Goal: Communication & Community: Ask a question

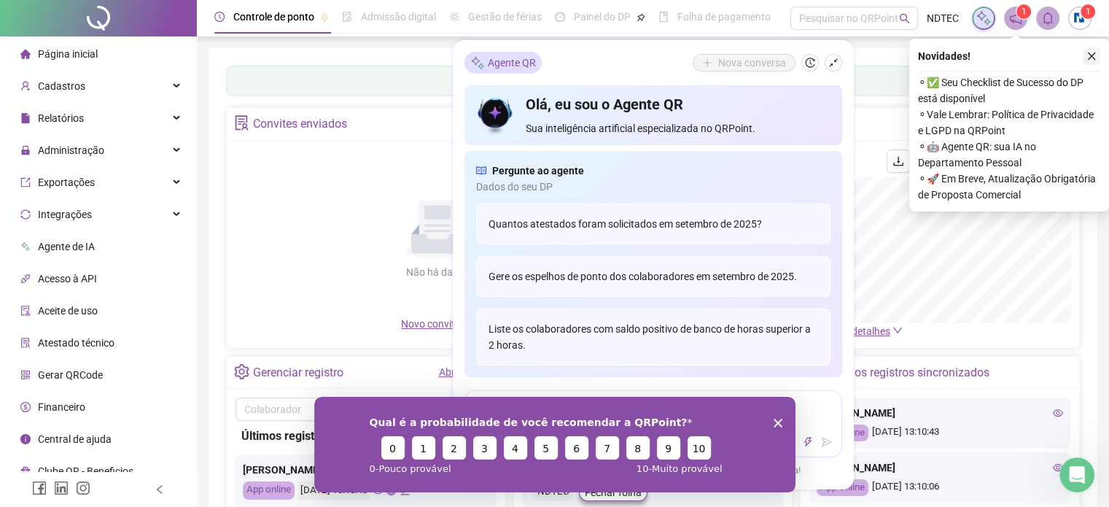
click at [1090, 58] on icon "close" at bounding box center [1092, 56] width 10 height 10
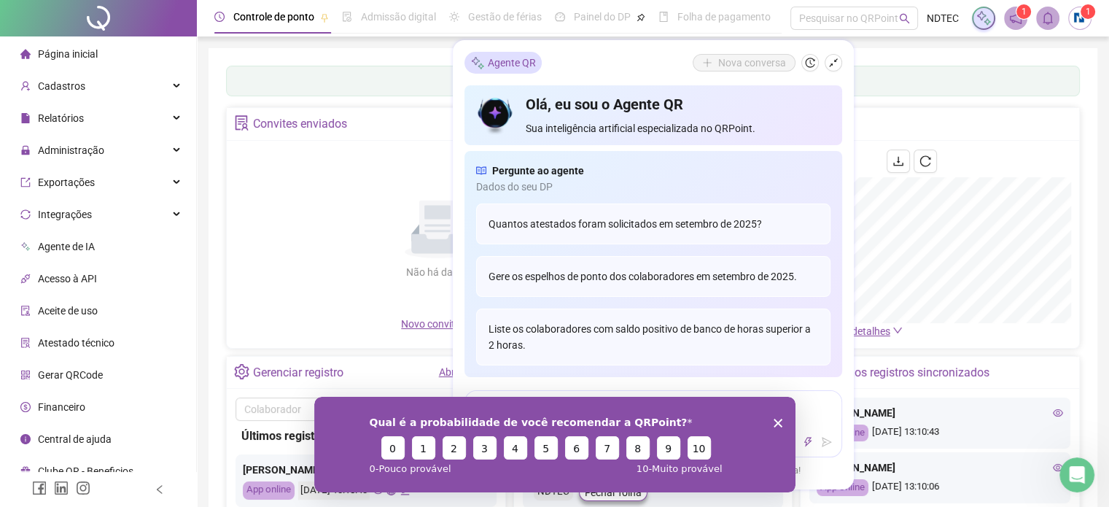
click at [880, 55] on div "Painel de controle Contabilidade Convites enviados Não há dados Não há dados No…" at bounding box center [653, 344] width 889 height 592
click at [778, 423] on polygon "Encerrar pesquisa" at bounding box center [777, 422] width 9 height 9
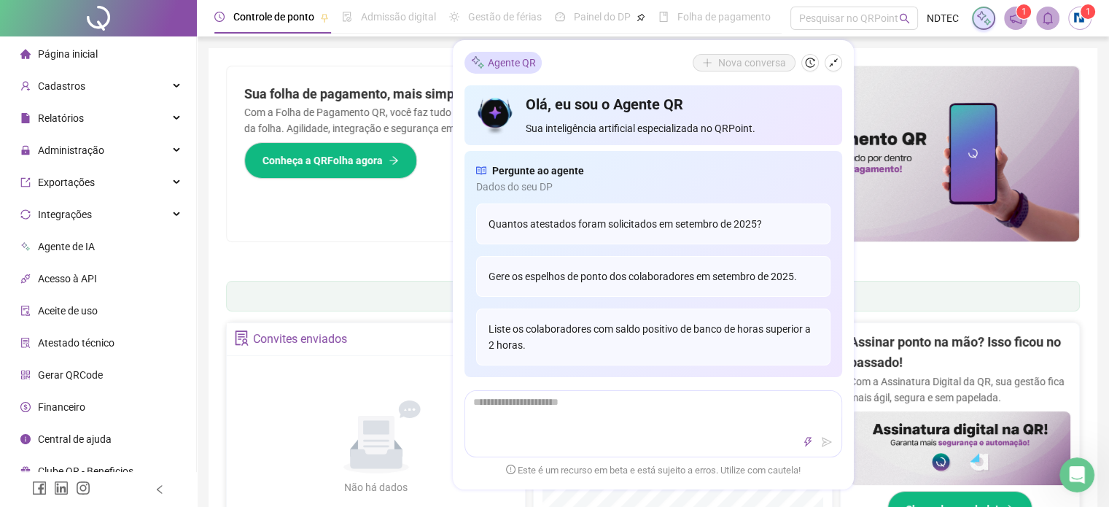
click at [96, 32] on div at bounding box center [98, 18] width 197 height 36
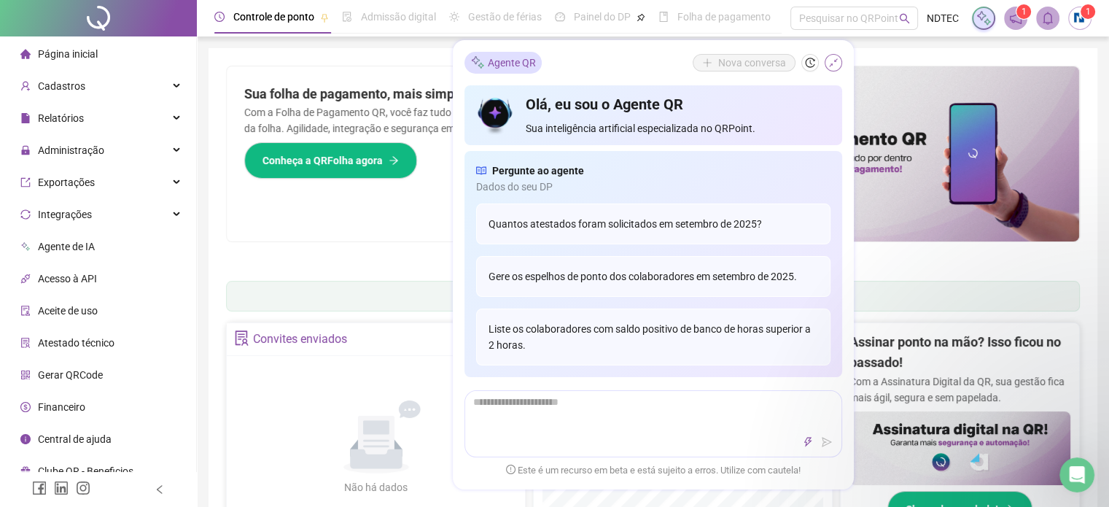
click at [833, 64] on icon "shrink" at bounding box center [833, 63] width 10 height 10
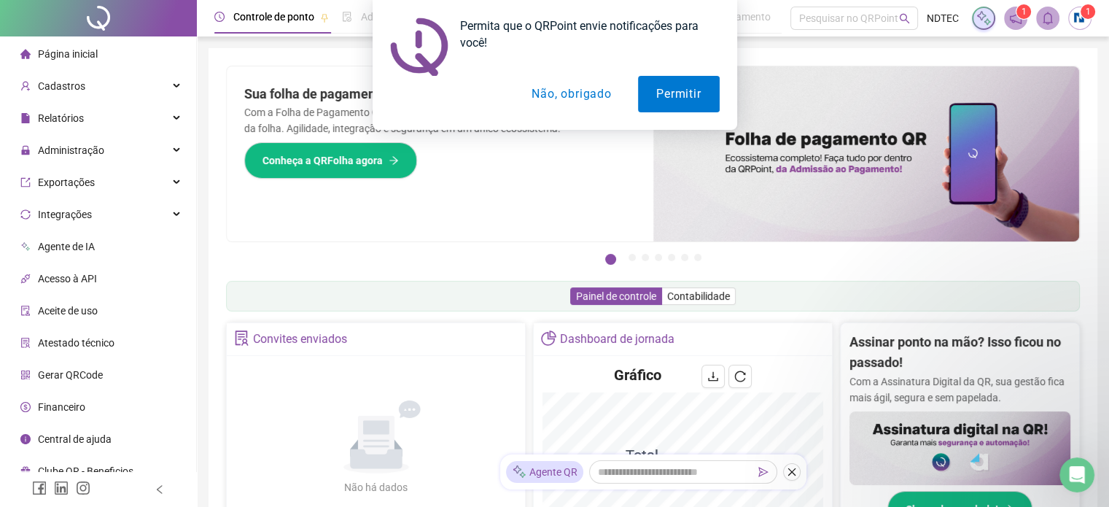
click at [79, 165] on ul "Página inicial Cadastros Relatórios Administração Exportações Integrações Agent…" at bounding box center [98, 262] width 197 height 452
click at [88, 155] on span "Administração" at bounding box center [71, 150] width 66 height 12
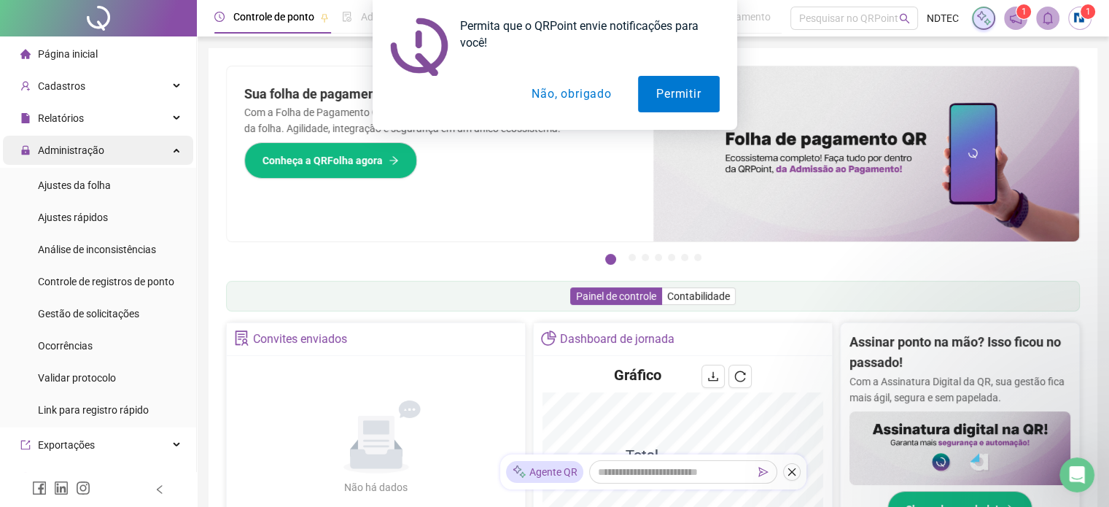
click at [123, 139] on div "Administração" at bounding box center [98, 150] width 190 height 29
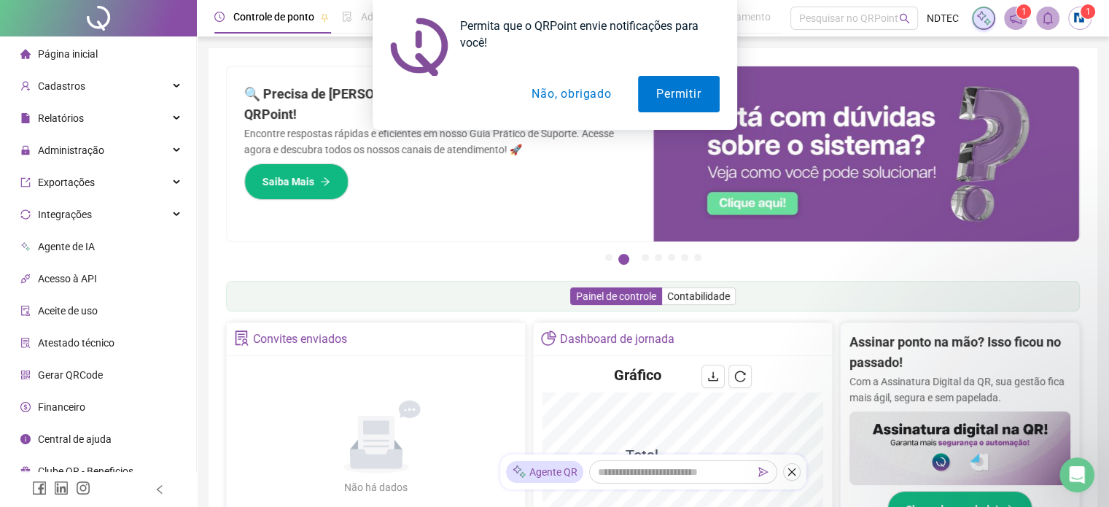
click at [120, 96] on div "Permita que o QRPoint envie notificações para você! Permitir Não, obrigado" at bounding box center [554, 65] width 1109 height 130
click at [136, 85] on div "Permita que o QRPoint envie notificações para você! Permitir Não, obrigado" at bounding box center [554, 65] width 1109 height 130
click at [181, 80] on div "Permita que o QRPoint envie notificações para você! Permitir Não, obrigado" at bounding box center [554, 65] width 1109 height 130
click at [176, 82] on div "Permita que o QRPoint envie notificações para você! Permitir Não, obrigado" at bounding box center [554, 65] width 1109 height 130
click at [569, 101] on button "Não, obrigado" at bounding box center [571, 94] width 116 height 36
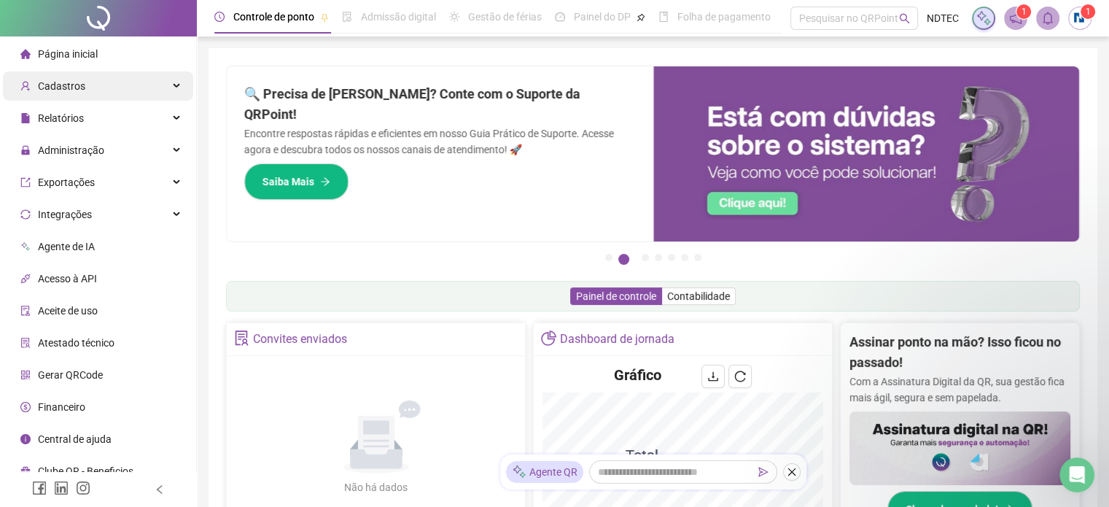
click at [77, 90] on span "Cadastros" at bounding box center [61, 86] width 47 height 12
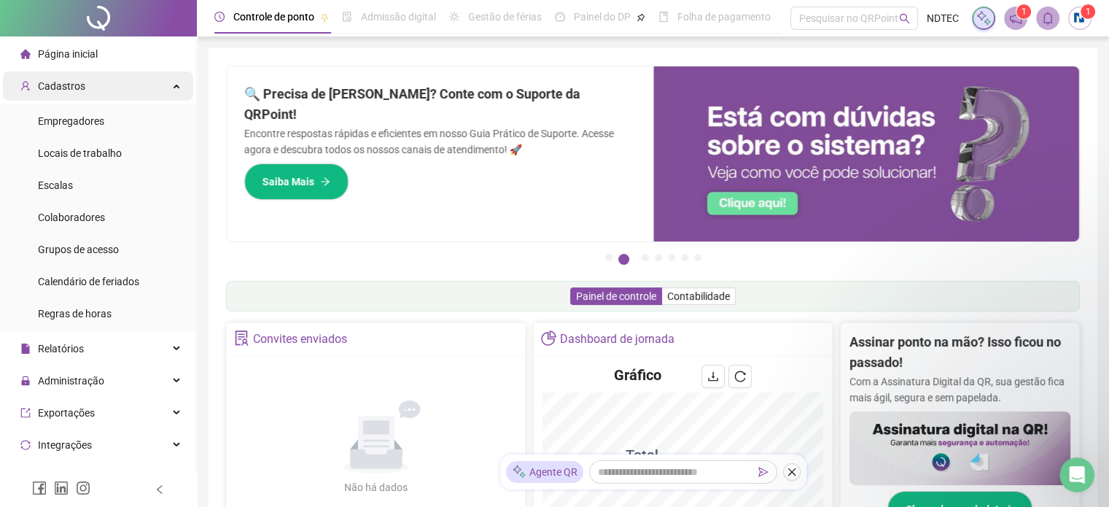
click at [77, 90] on span "Cadastros" at bounding box center [61, 86] width 47 height 12
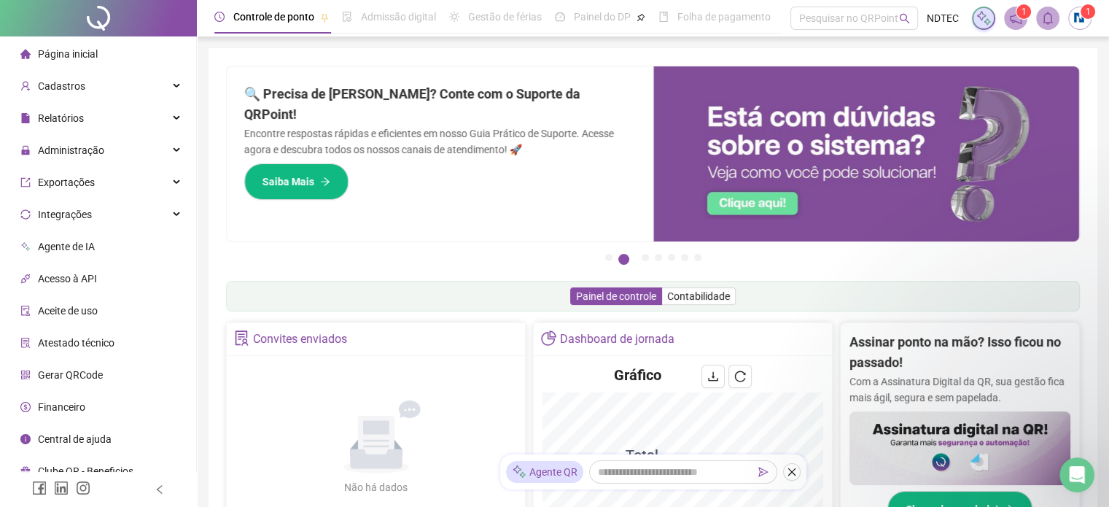
click at [69, 403] on span "Financeiro" at bounding box center [61, 407] width 47 height 12
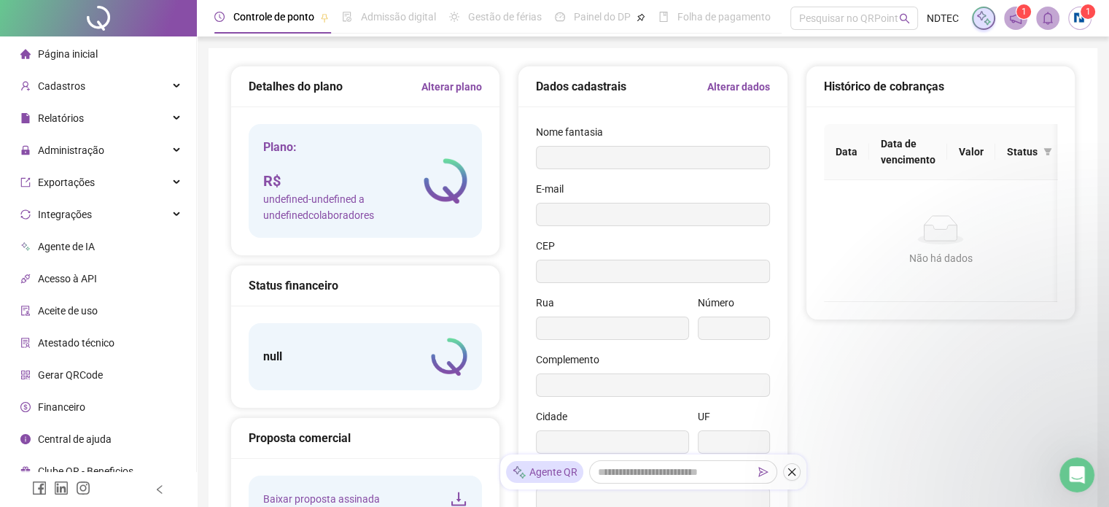
click at [381, 203] on span "undefined - undefined a undefined colaboradores" at bounding box center [343, 207] width 160 height 32
click at [657, 183] on div "E-mail" at bounding box center [652, 192] width 233 height 22
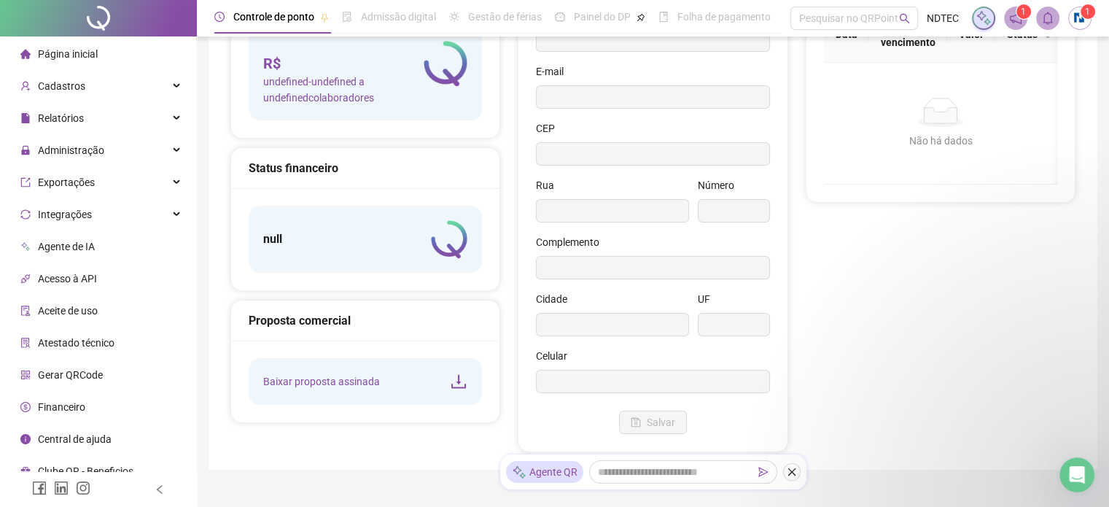
scroll to position [177, 0]
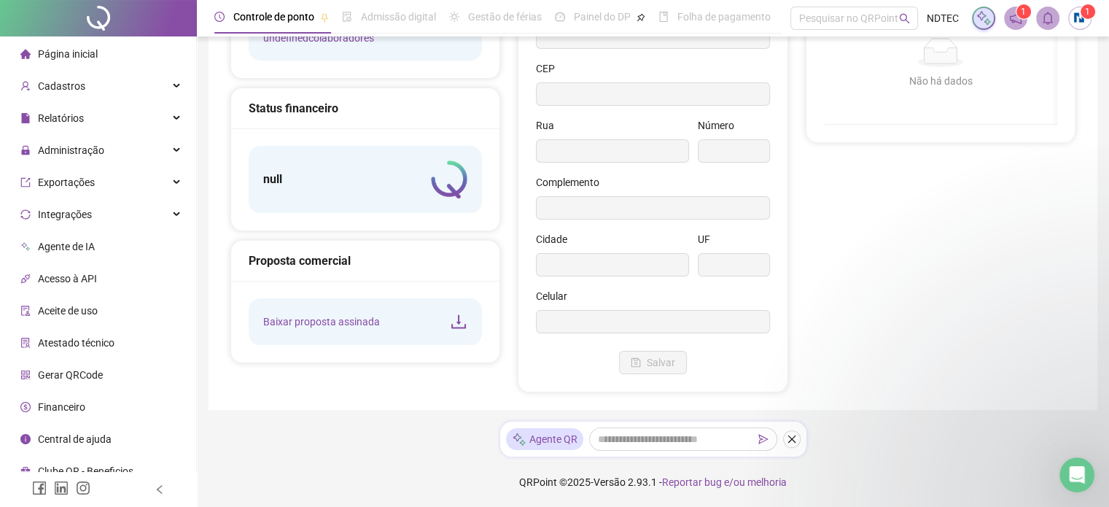
click at [462, 320] on icon "download" at bounding box center [459, 322] width 18 height 18
click at [95, 88] on div "Cadastros" at bounding box center [98, 85] width 190 height 29
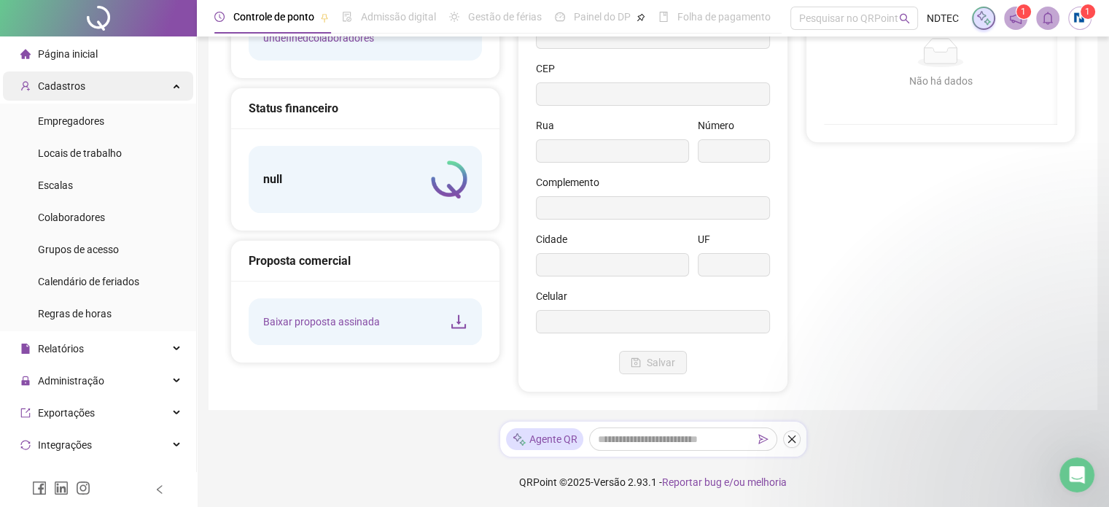
click at [97, 88] on div "Cadastros" at bounding box center [98, 85] width 190 height 29
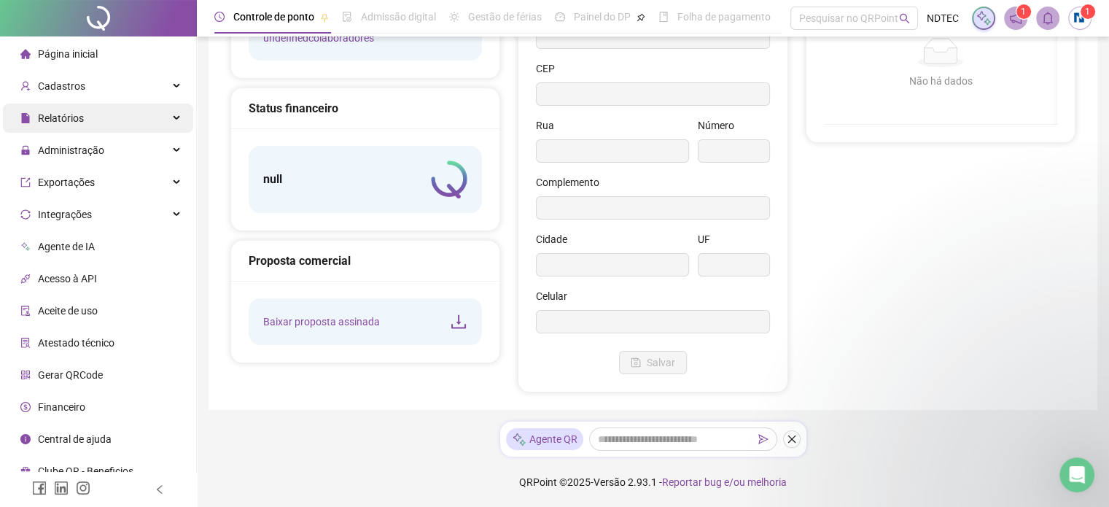
click at [93, 112] on div "Relatórios" at bounding box center [98, 118] width 190 height 29
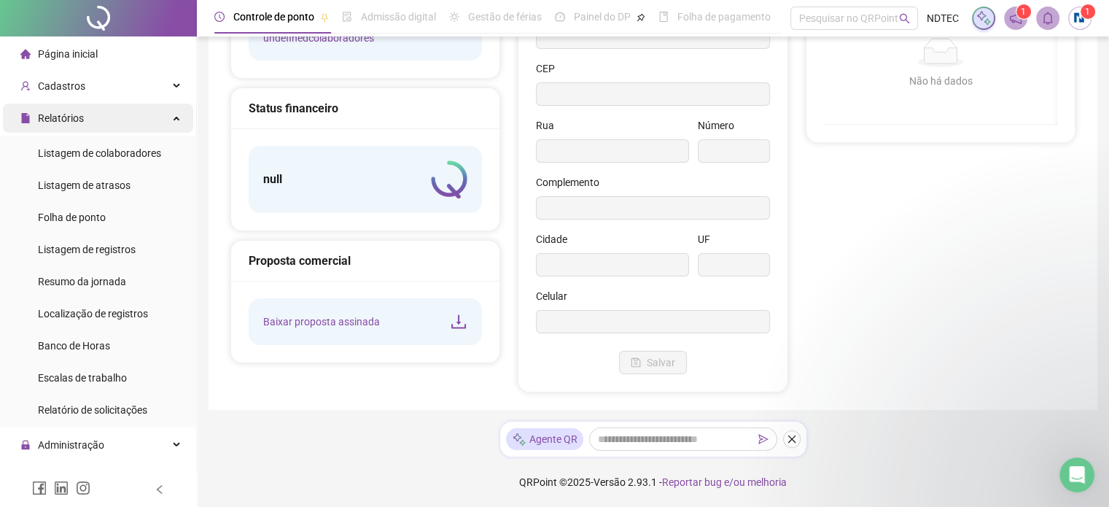
click at [93, 112] on div "Relatórios" at bounding box center [98, 118] width 190 height 29
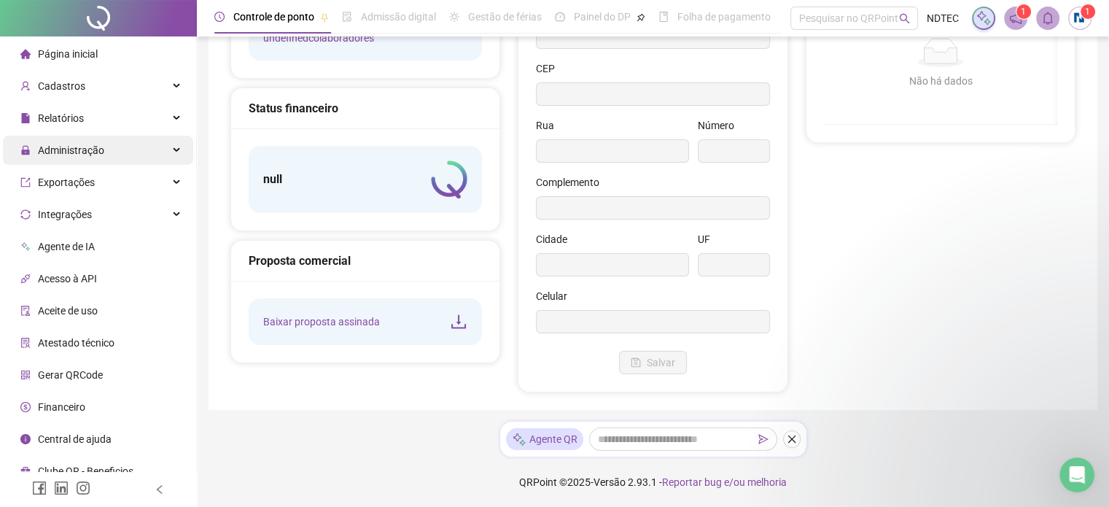
click at [101, 158] on span "Administração" at bounding box center [62, 150] width 84 height 29
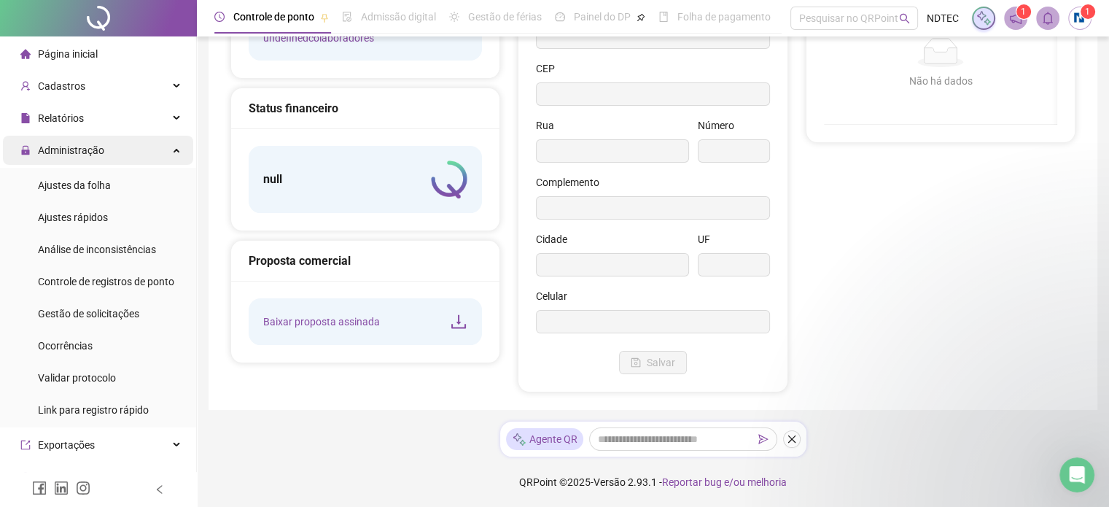
click at [101, 158] on span "Administração" at bounding box center [62, 150] width 84 height 29
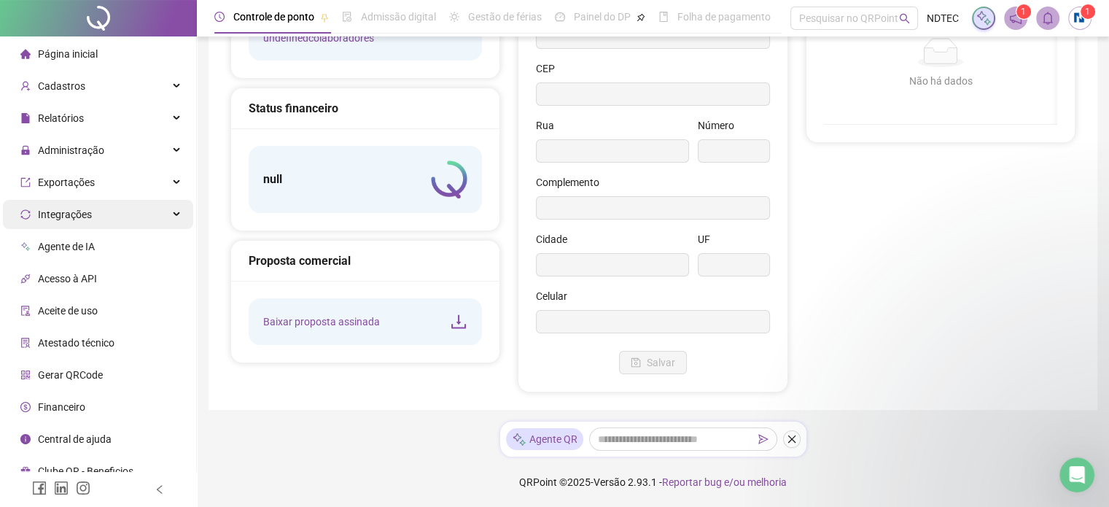
click at [131, 214] on div "Integrações" at bounding box center [98, 214] width 190 height 29
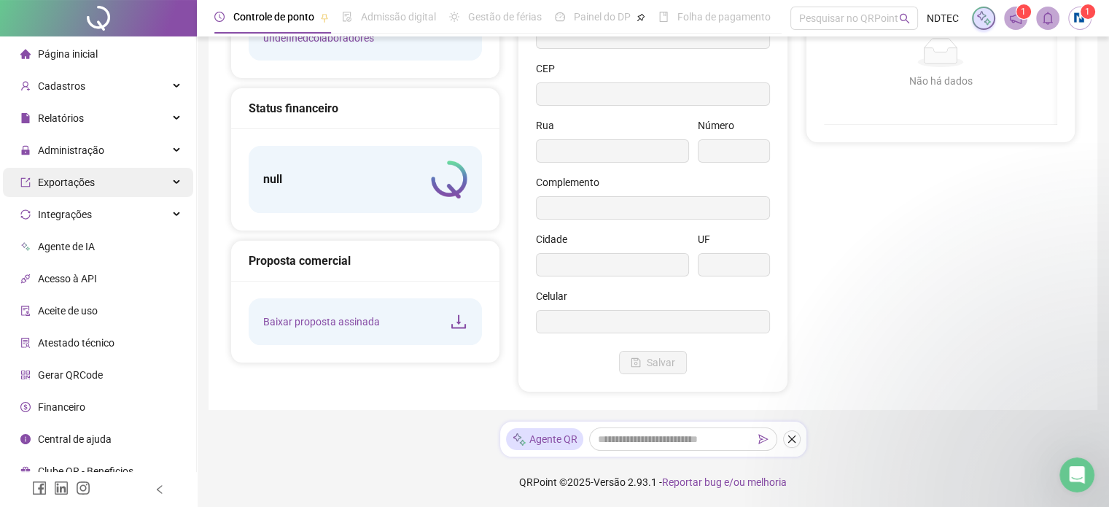
click at [144, 189] on div "Exportações" at bounding box center [98, 182] width 190 height 29
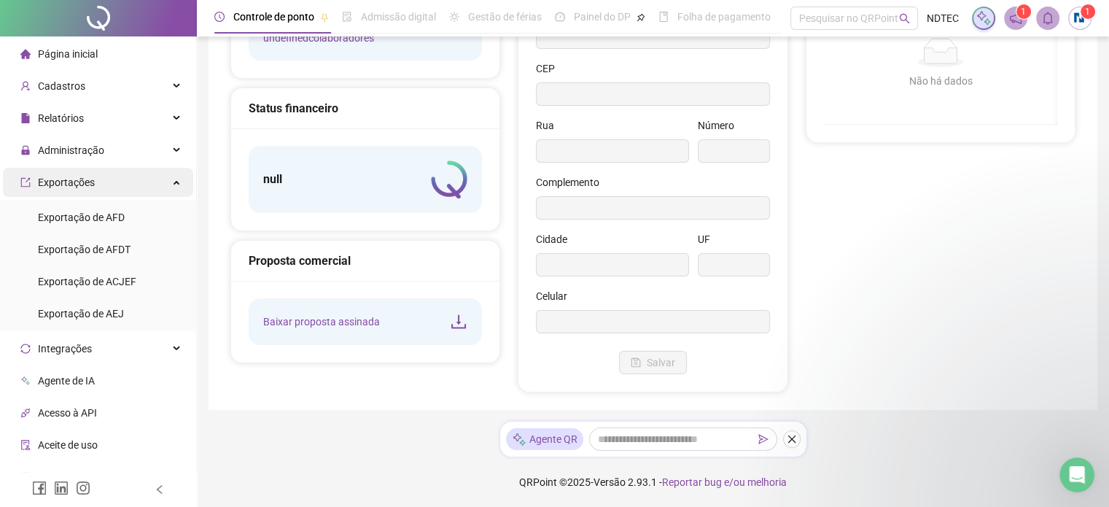
click at [144, 189] on div "Exportações" at bounding box center [98, 182] width 190 height 29
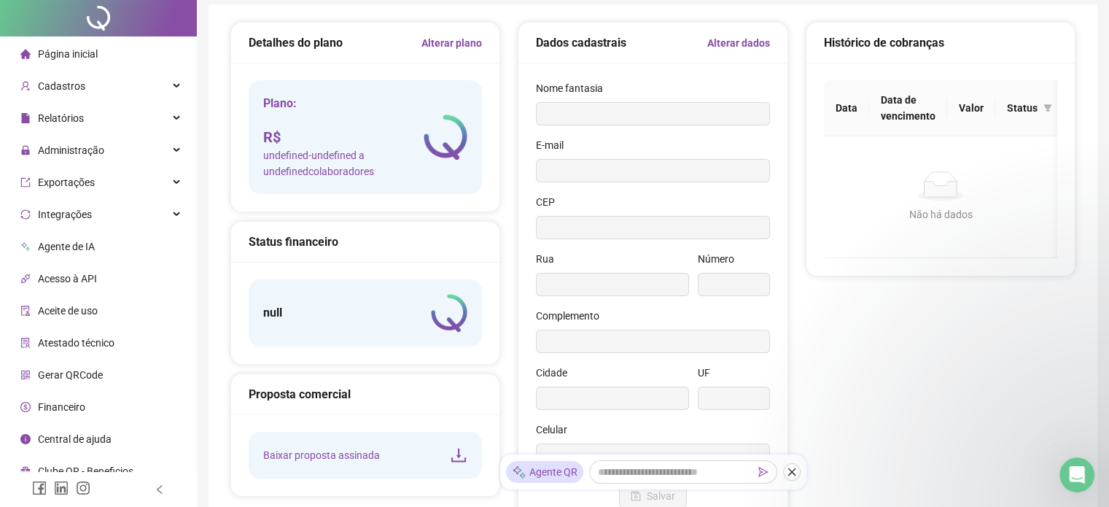
scroll to position [0, 0]
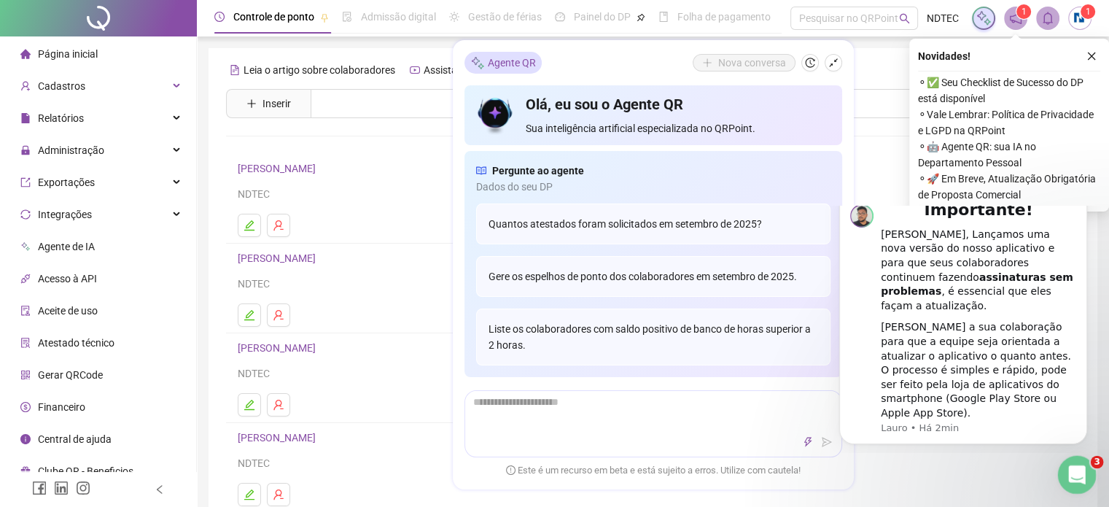
drag, startPoint x: 1071, startPoint y: 469, endPoint x: 2121, endPoint y: 910, distance: 1139.1
click at [1071, 469] on icon "Abertura do Messenger da Intercom" at bounding box center [1075, 473] width 24 height 24
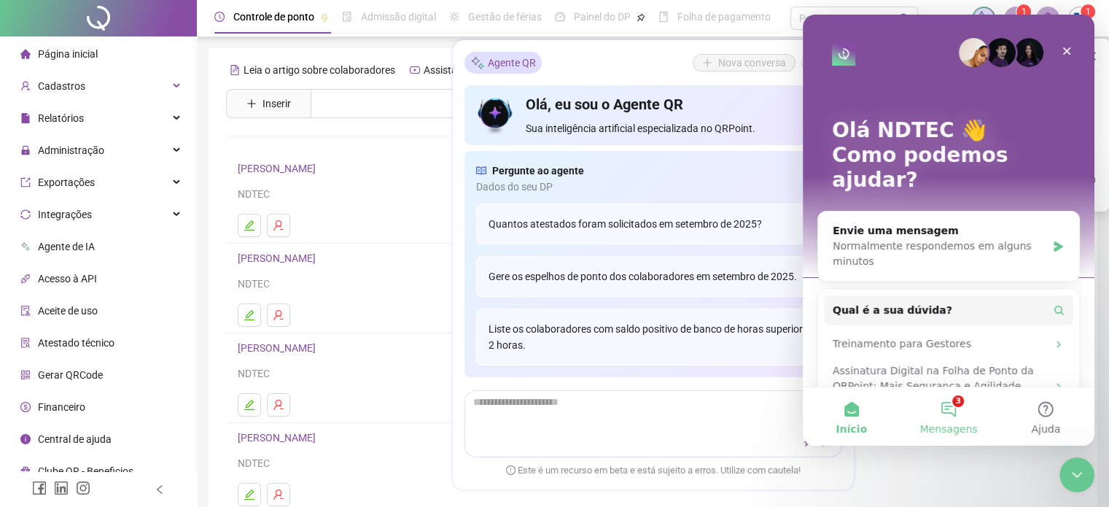
click at [963, 417] on button "3 Mensagens" at bounding box center [948, 416] width 97 height 58
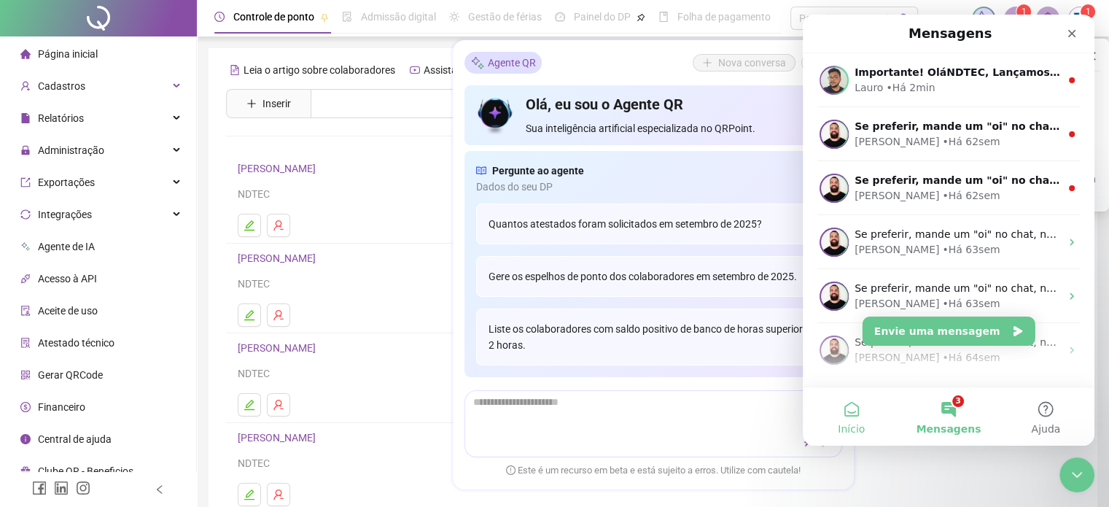
click at [850, 422] on button "Início" at bounding box center [851, 416] width 97 height 58
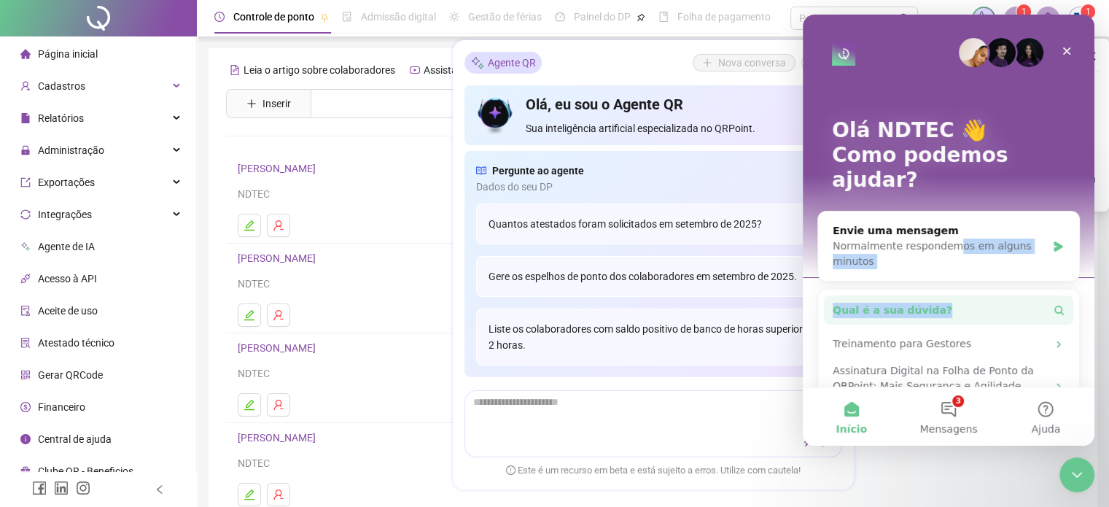
drag, startPoint x: 947, startPoint y: 227, endPoint x: 950, endPoint y: 282, distance: 55.5
click at [950, 282] on div "Envie uma mensagem Normalmente respondemos em alguns minutos Qual é a sua dúvid…" at bounding box center [949, 347] width 263 height 272
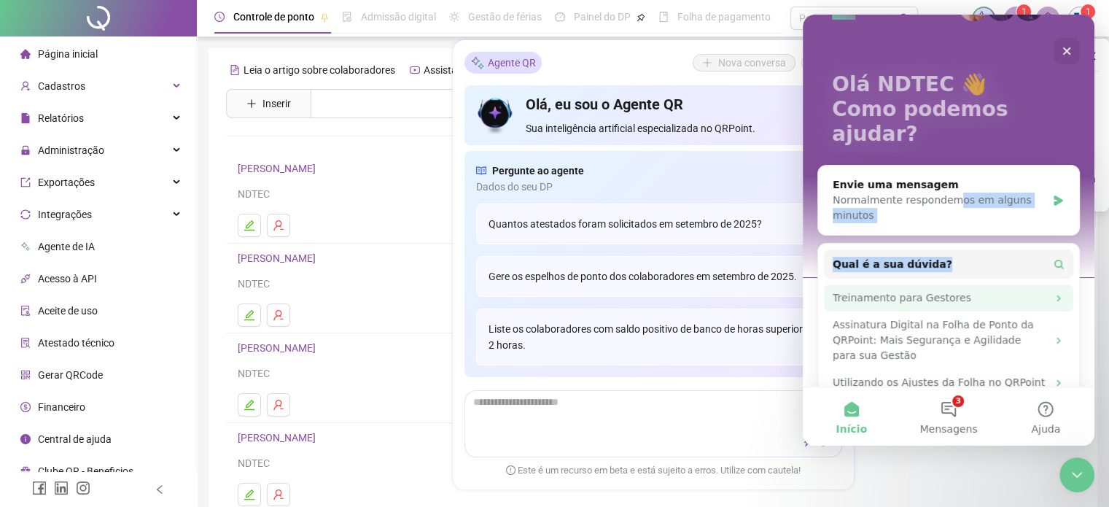
scroll to position [70, 0]
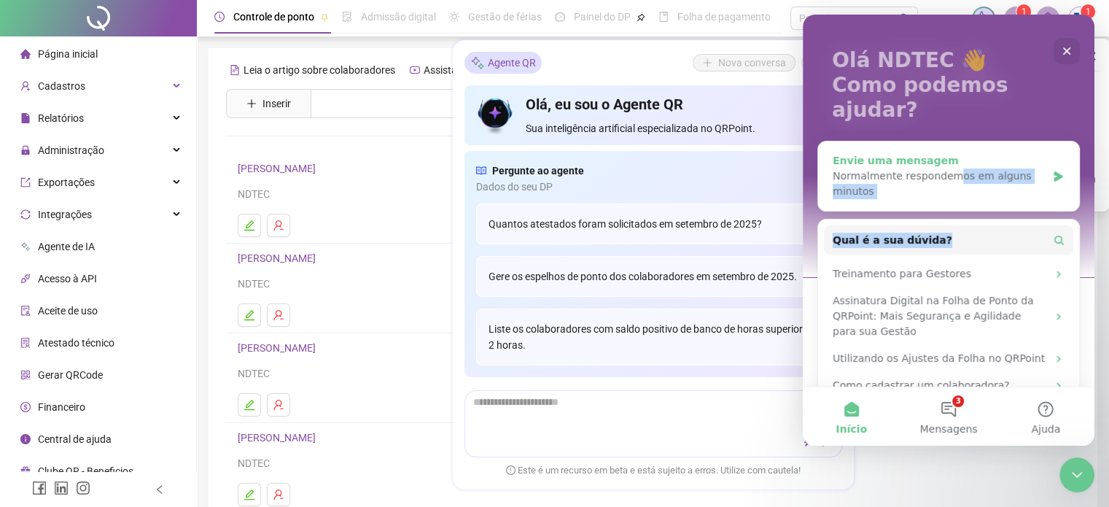
click at [947, 174] on div "Envie uma mensagem Normalmente respondemos em alguns minutos" at bounding box center [948, 175] width 261 height 69
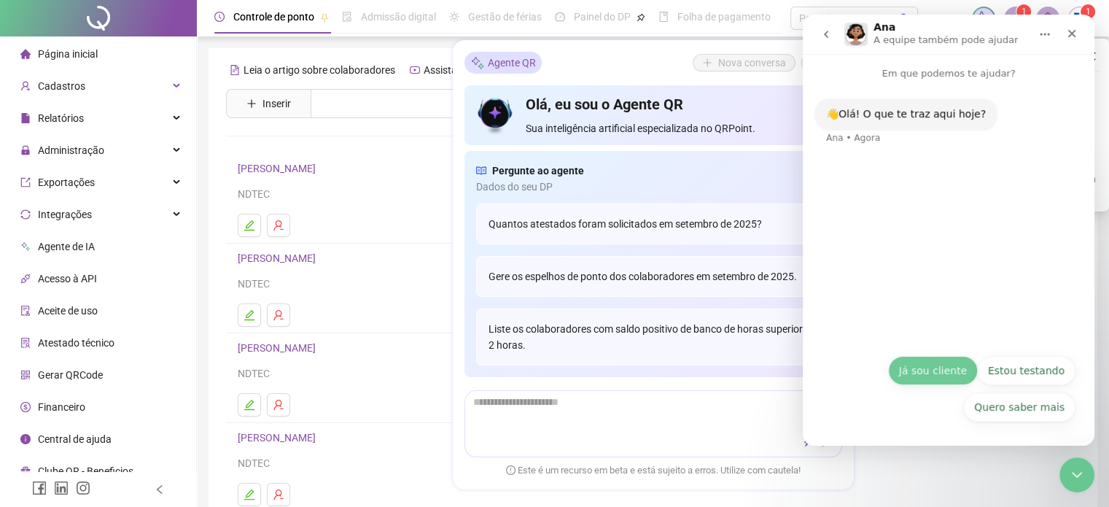
click at [946, 364] on button "Já sou cliente" at bounding box center [933, 370] width 90 height 29
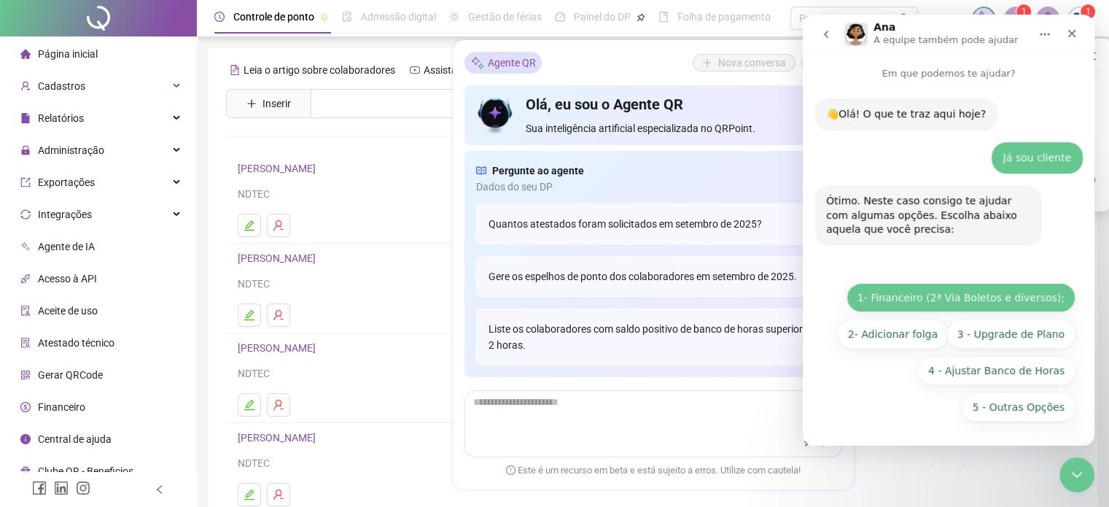
click at [969, 295] on button "1- Financeiro (2ª Via Boletos e diversos);" at bounding box center [961, 297] width 229 height 29
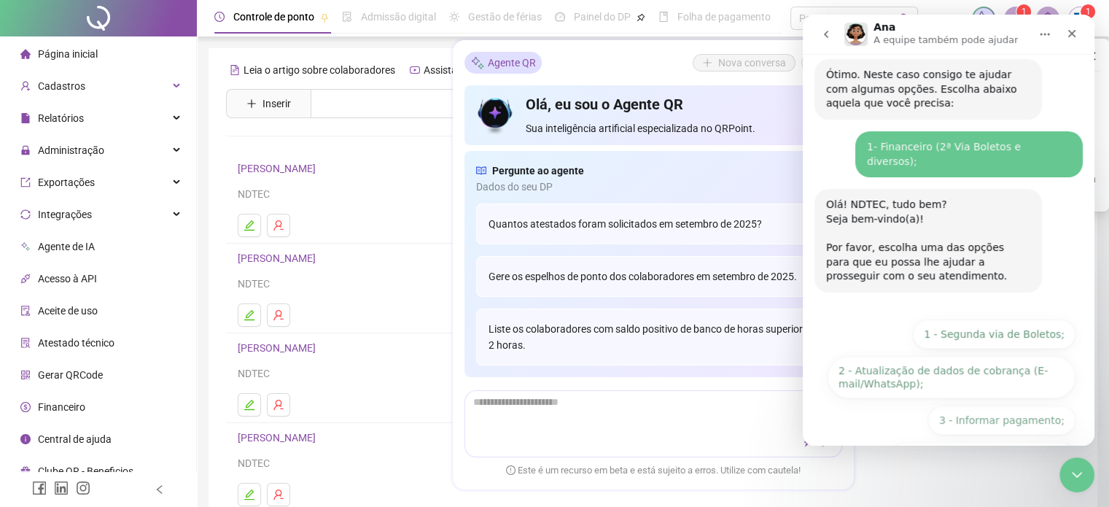
scroll to position [160, 0]
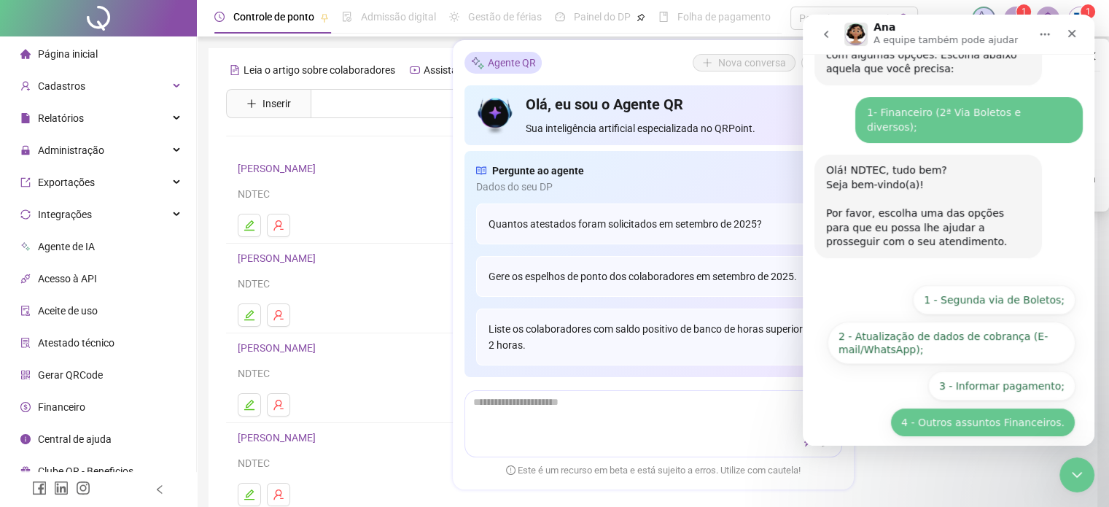
click at [979, 410] on button "4 - Outros assuntos Financeiros." at bounding box center [982, 422] width 185 height 29
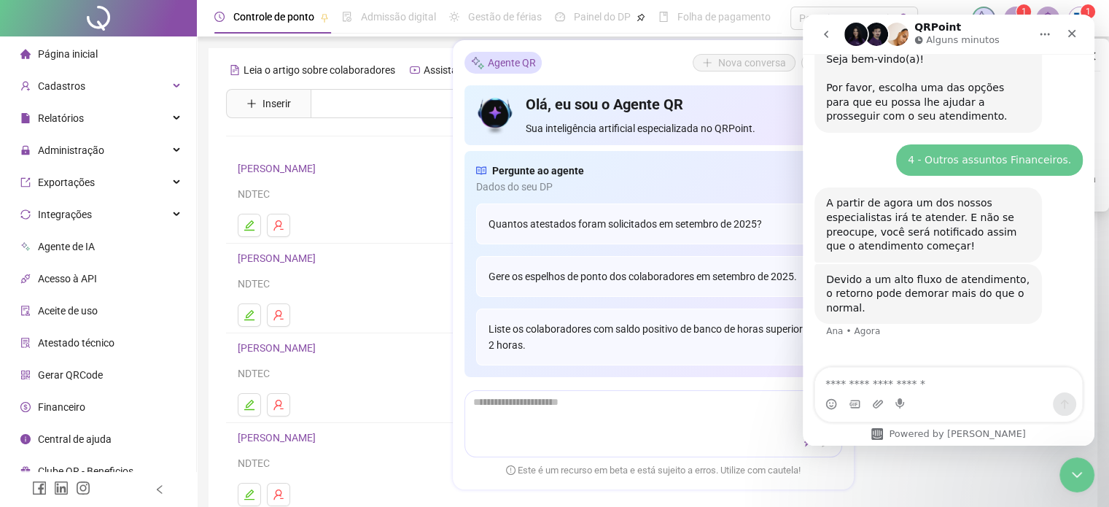
scroll to position [299, 0]
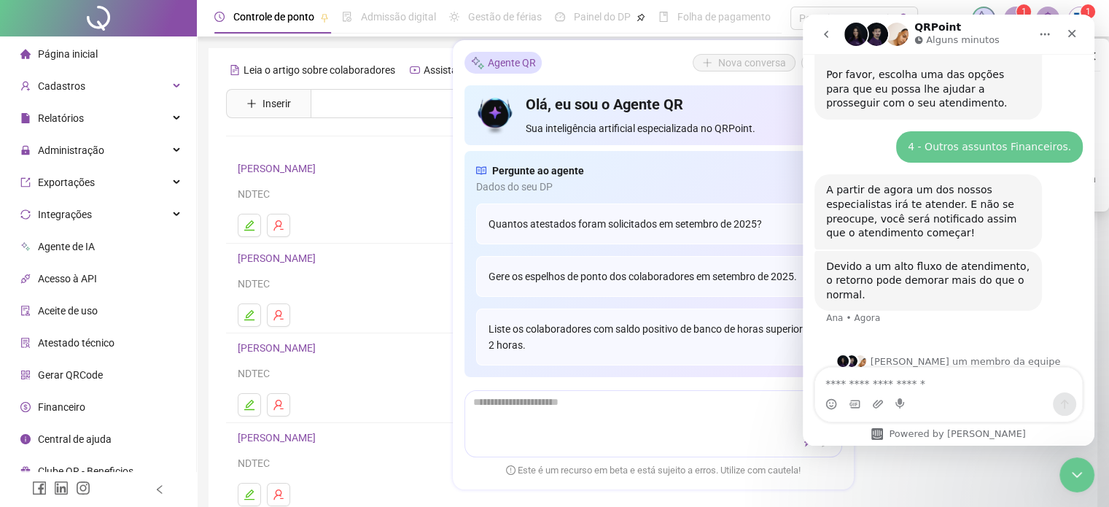
click at [979, 410] on div "Messenger da Intercom" at bounding box center [948, 403] width 267 height 23
click at [884, 380] on textarea "Envie uma mensagem..." at bounding box center [948, 380] width 267 height 25
click at [621, 66] on div "Agente QR Nova conversa" at bounding box center [654, 63] width 378 height 22
click at [931, 373] on textarea "Envie uma mensagem..." at bounding box center [948, 380] width 267 height 25
click at [885, 376] on textarea "Envie uma mensagem..." at bounding box center [948, 380] width 267 height 25
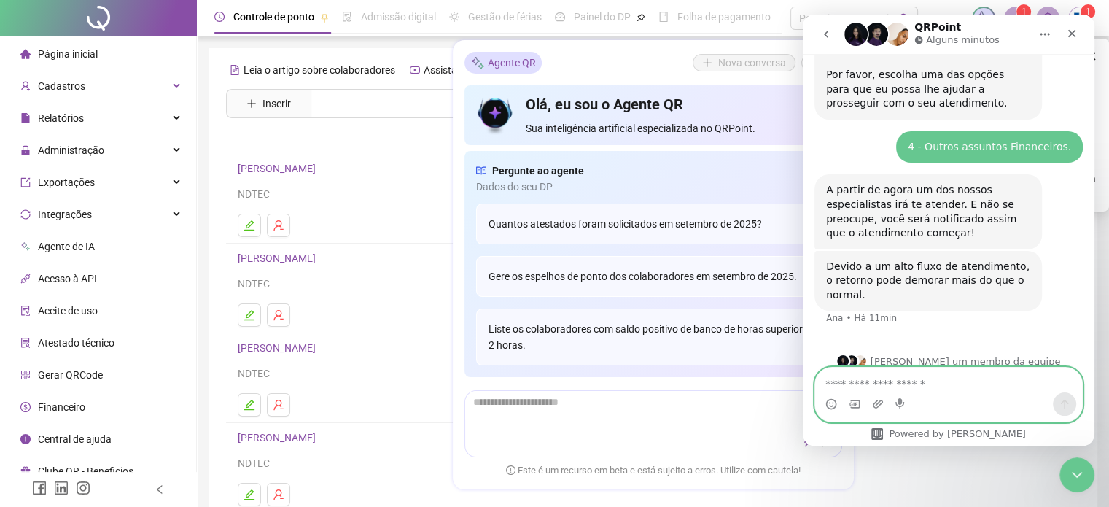
click at [920, 388] on textarea "Envie uma mensagem..." at bounding box center [948, 380] width 267 height 25
click at [911, 384] on textarea "Envie uma mensagem..." at bounding box center [948, 380] width 267 height 25
click at [873, 400] on icon "Upload do anexo" at bounding box center [878, 404] width 12 height 12
click at [920, 376] on textarea "Envie uma mensagem..." at bounding box center [948, 380] width 267 height 25
type textarea "**********"
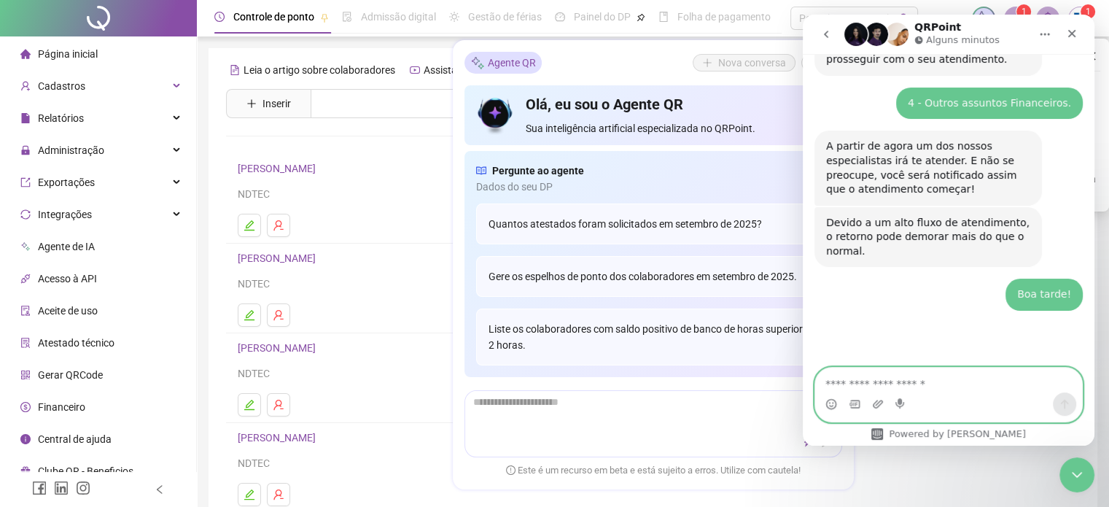
scroll to position [451, 0]
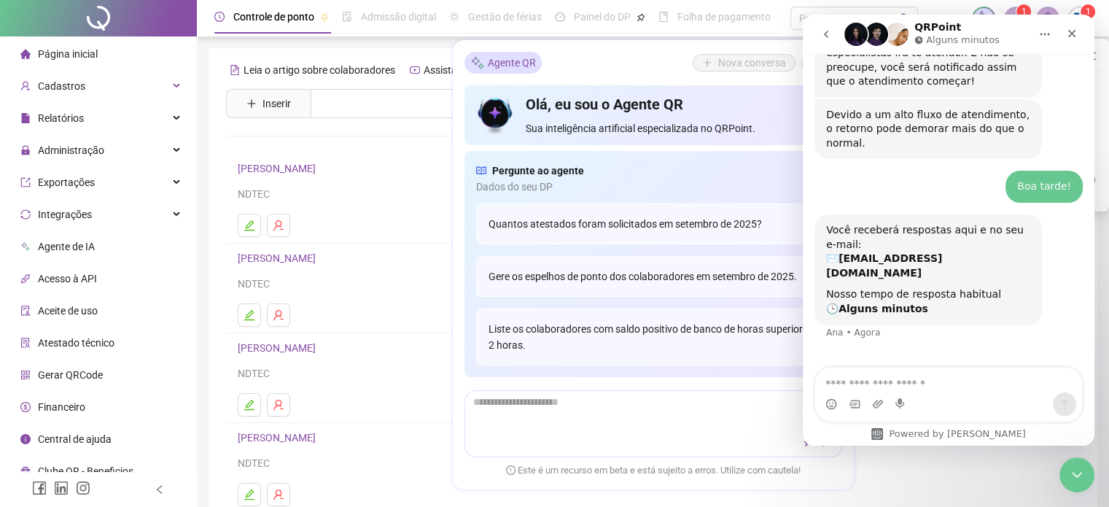
click at [874, 301] on div "Você receberá respostas aqui e no seu e-mail: ✉️ [EMAIL_ADDRESS][DOMAIN_NAME] N…" at bounding box center [949, 285] width 268 height 143
click at [884, 287] on div "Nosso tempo de resposta habitual 🕒 Alguns minutos" at bounding box center [928, 301] width 204 height 28
click at [892, 235] on div "Você receberá respostas aqui e no seu e-mail: ✉️ [EMAIL_ADDRESS][DOMAIN_NAME]" at bounding box center [928, 251] width 204 height 57
click at [926, 356] on div "[PERSON_NAME] um membro da equipe" at bounding box center [949, 376] width 292 height 41
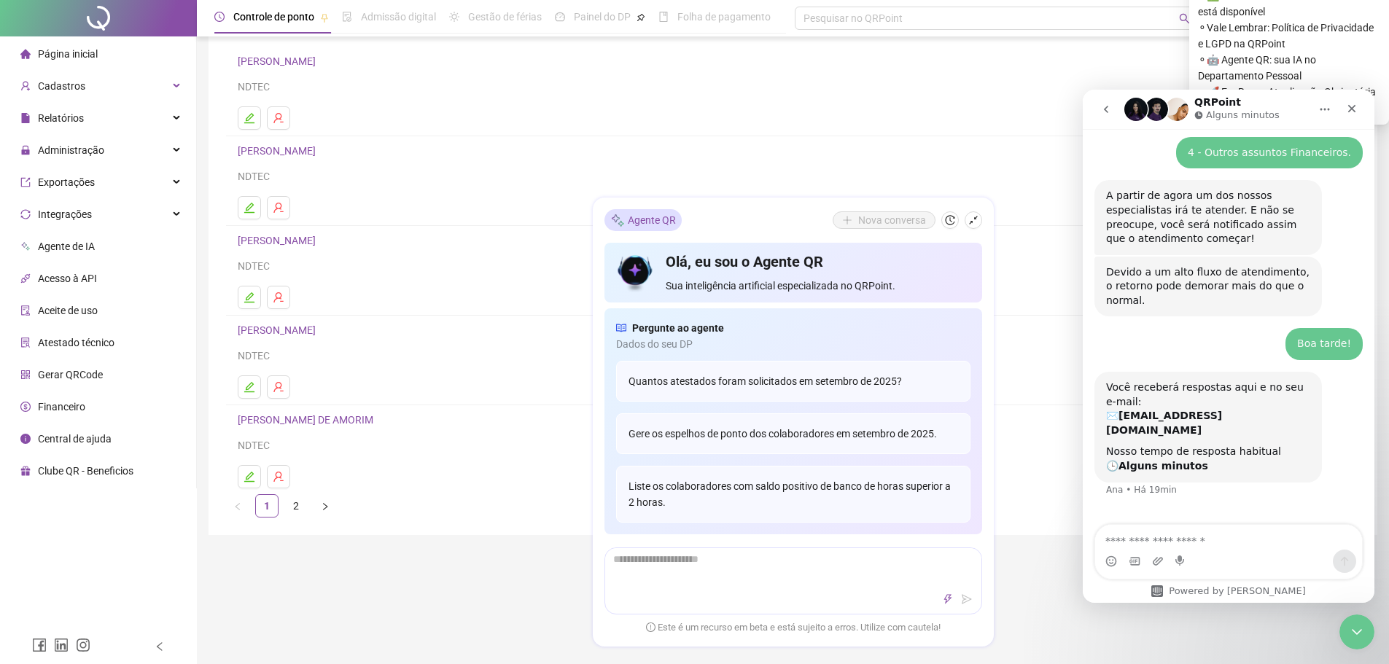
scroll to position [0, 0]
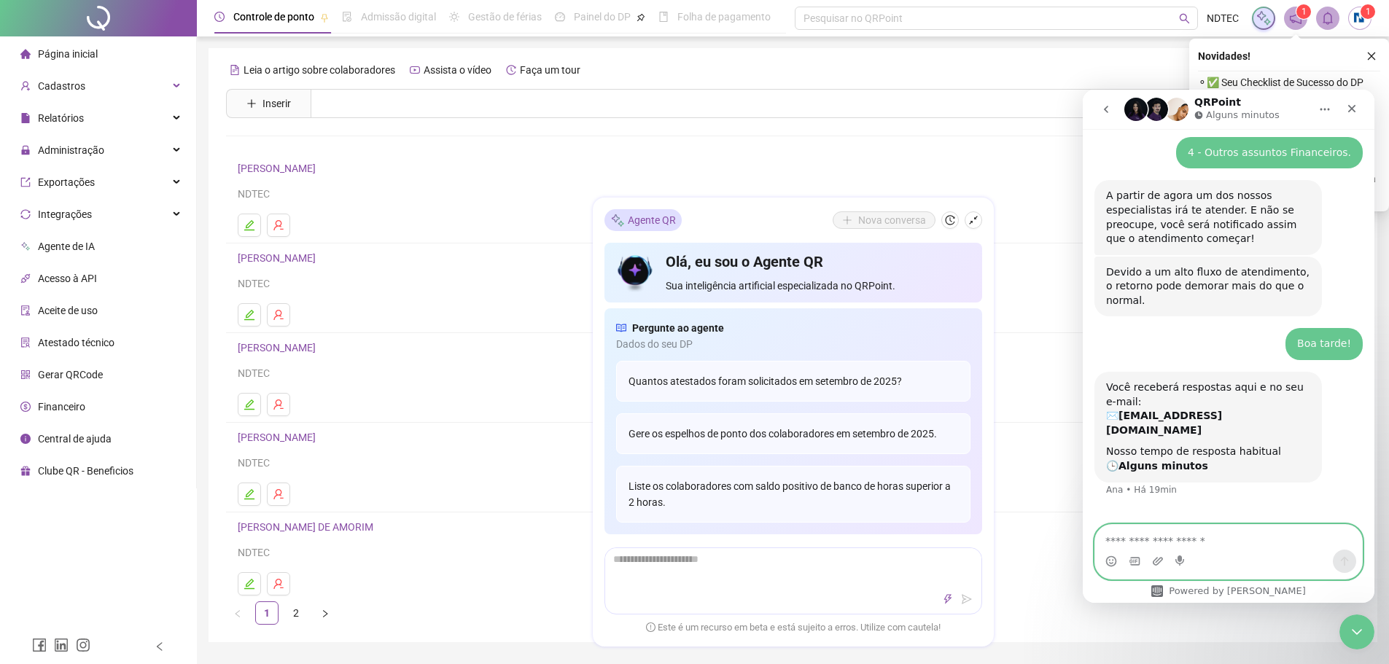
click at [1119, 506] on textarea "Envie uma mensagem..." at bounding box center [1228, 537] width 267 height 25
type textarea "*"
type textarea "**********"
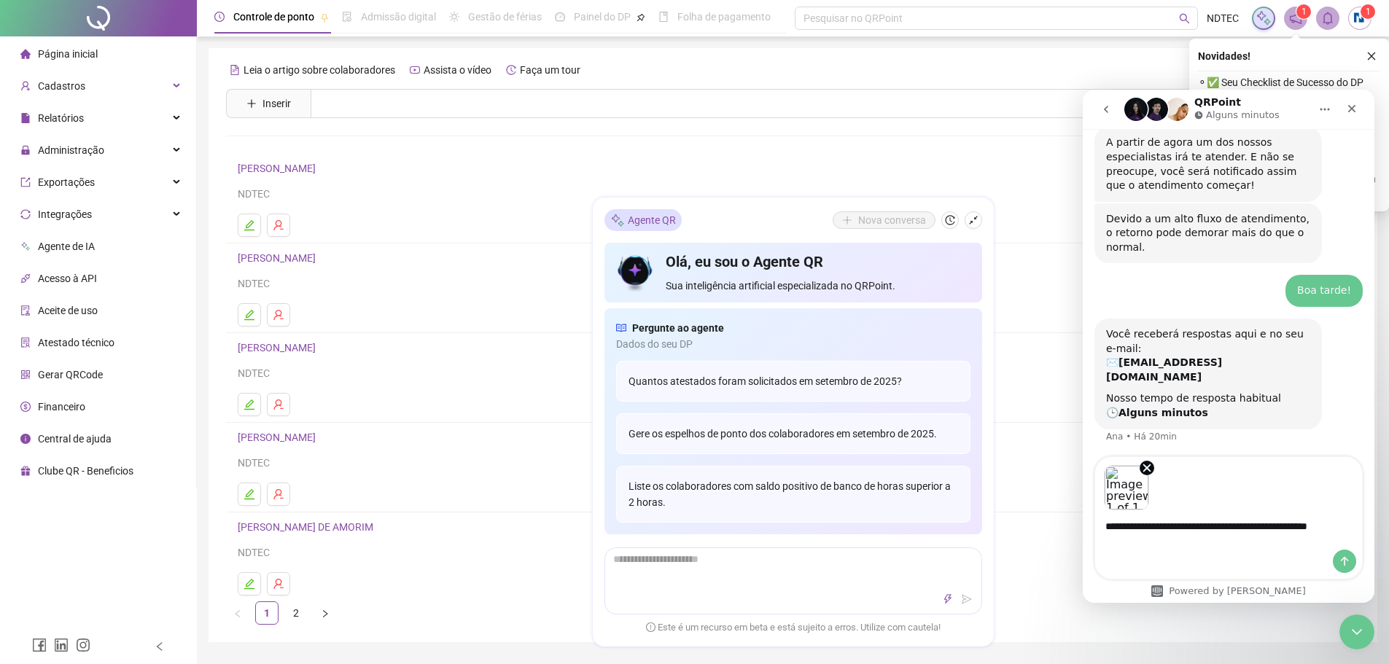
scroll to position [436, 0]
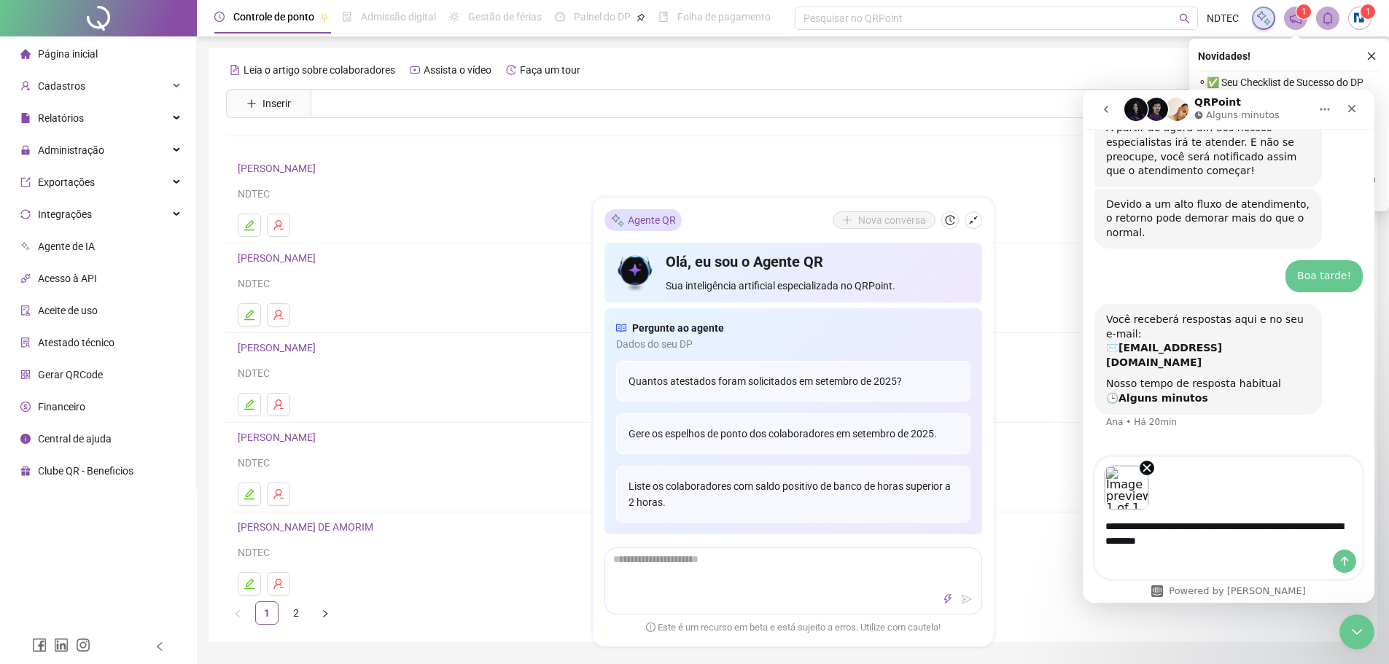
type textarea "**********"
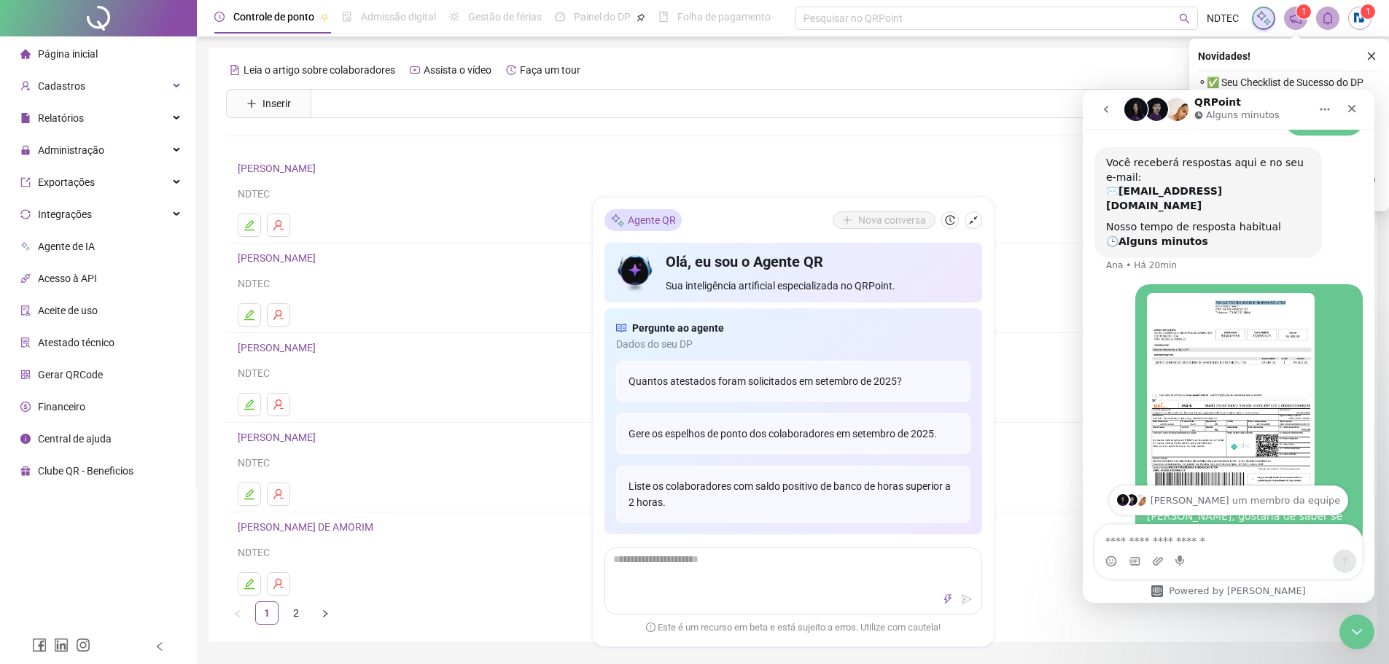
scroll to position [629, 0]
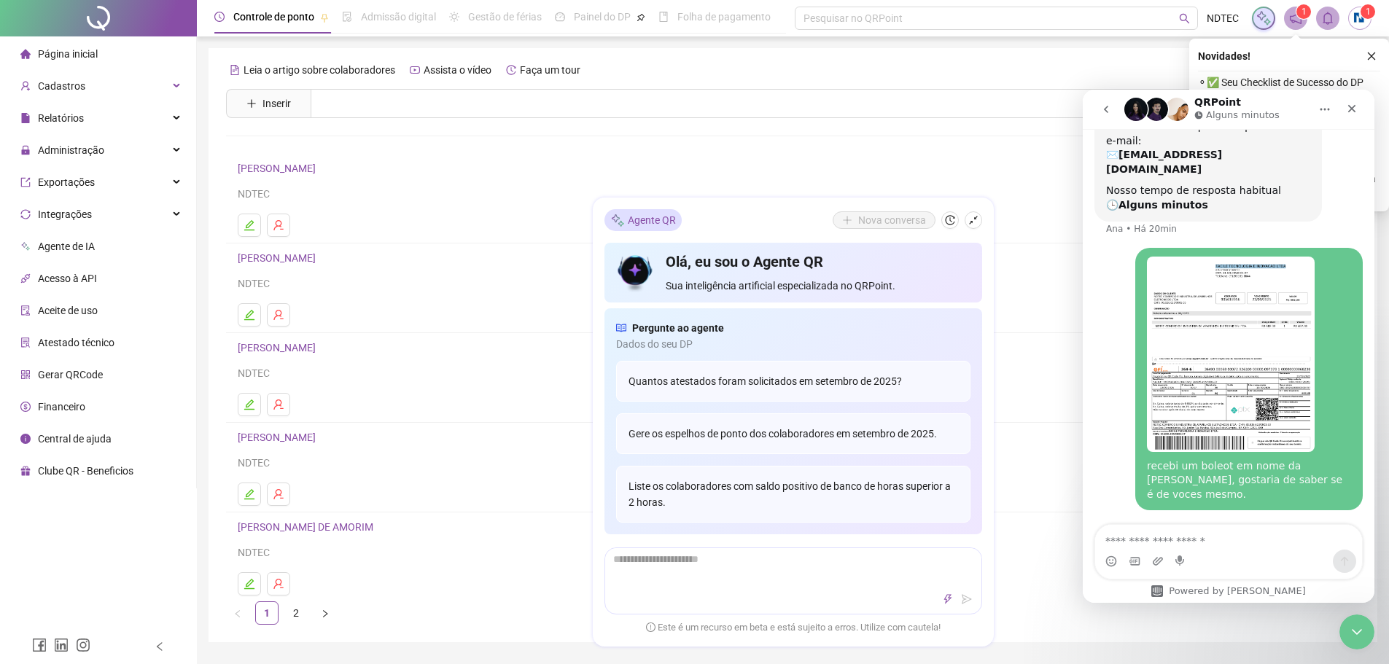
click at [1119, 225] on div "Ana • Há 20min" at bounding box center [1141, 229] width 71 height 9
click at [1119, 459] on div "recebi um boleot em nome da [PERSON_NAME], gostaria de saber se é de voces mesm…" at bounding box center [1249, 480] width 204 height 43
click at [1119, 360] on img "NDTEC diz…" at bounding box center [1231, 354] width 168 height 195
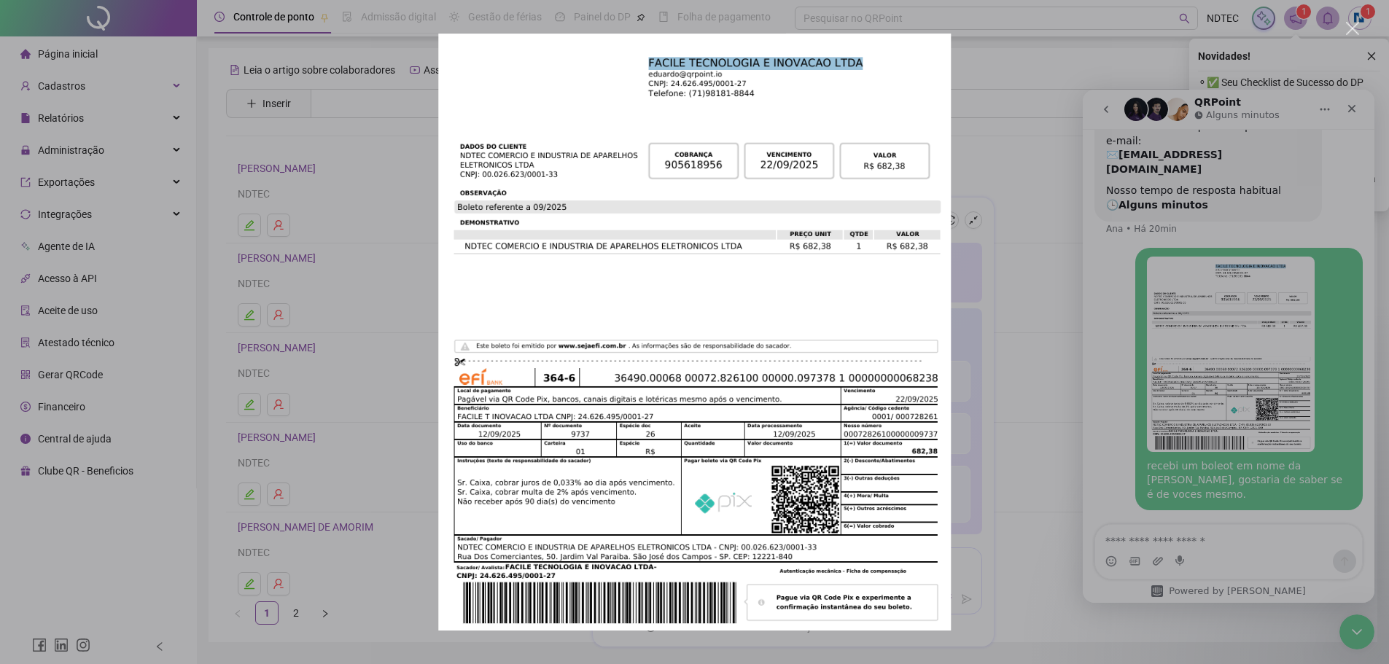
scroll to position [0, 0]
click at [1119, 359] on div "Messenger da Intercom" at bounding box center [694, 332] width 1389 height 664
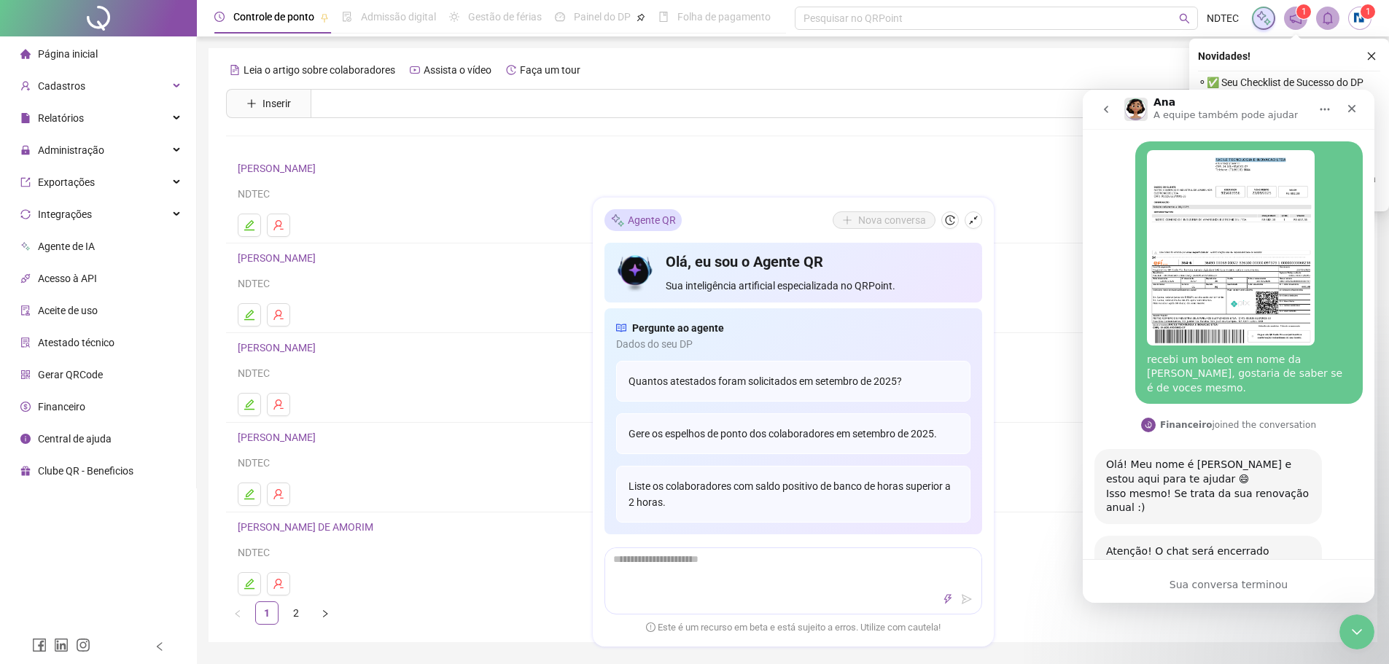
scroll to position [559, 0]
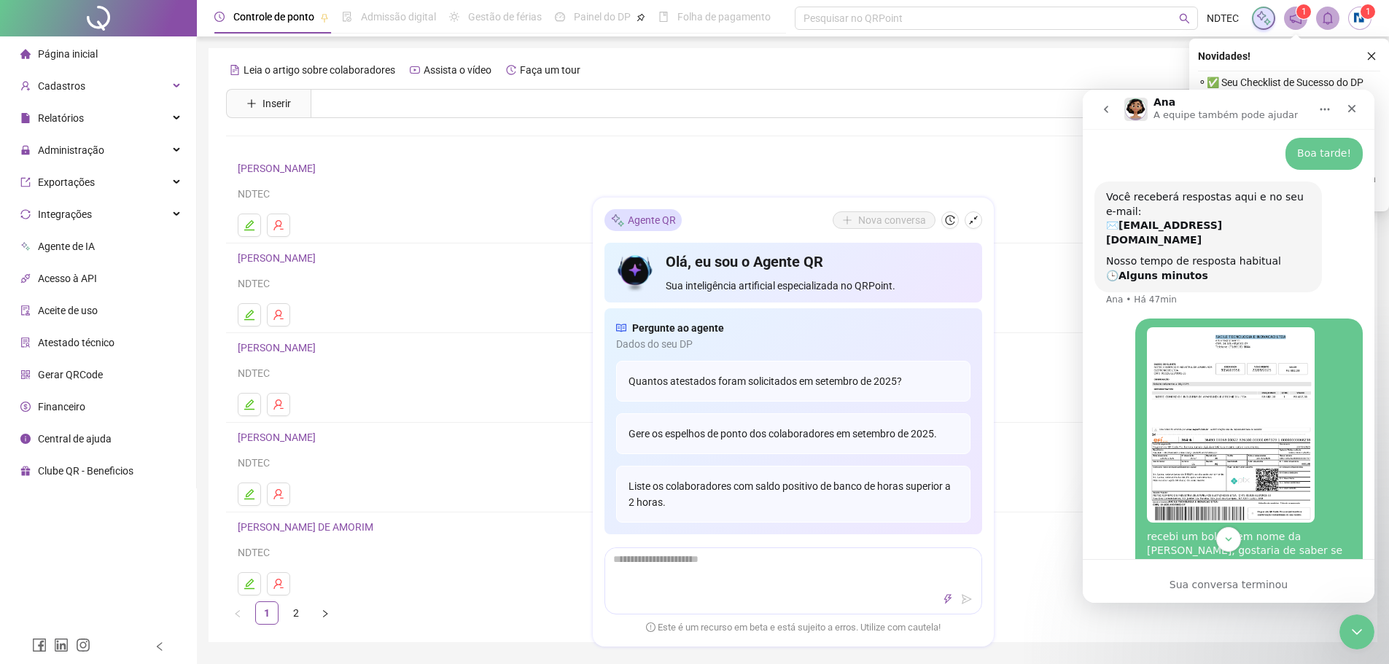
click at [1119, 432] on img "NDTEC diz…" at bounding box center [1231, 424] width 168 height 195
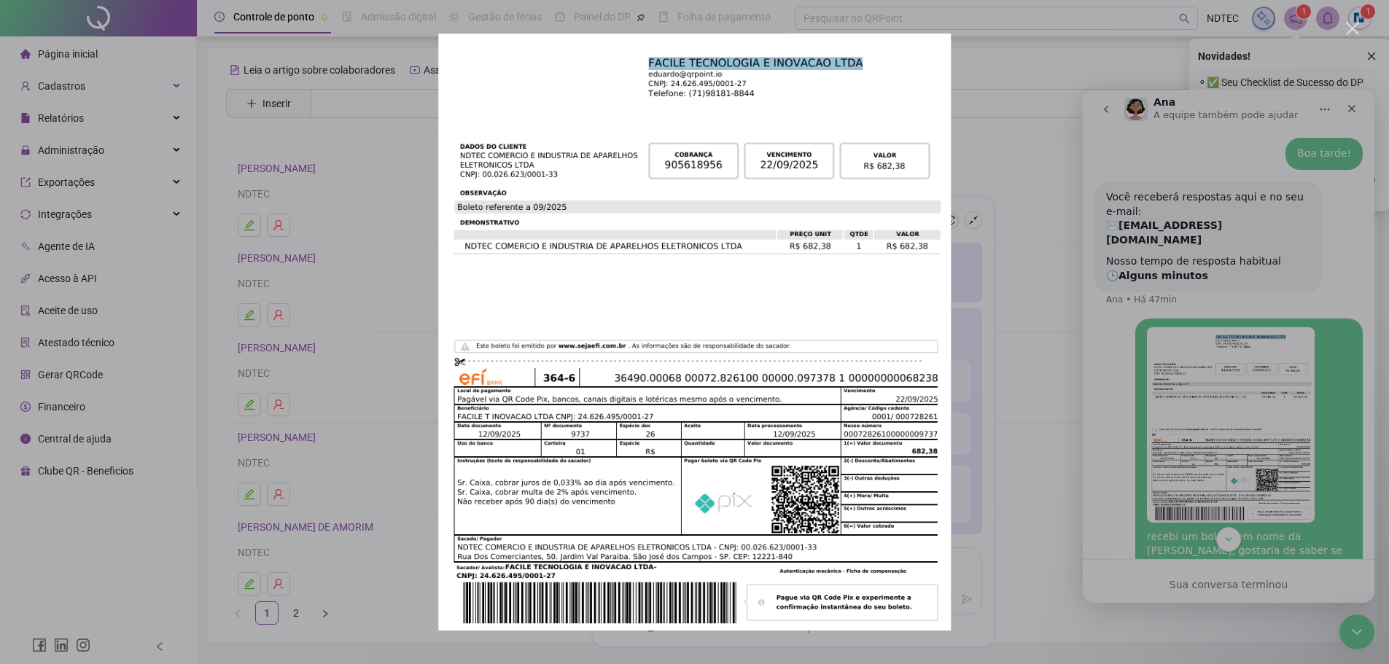
scroll to position [0, 0]
click at [1093, 225] on div "Messenger da Intercom" at bounding box center [694, 332] width 1389 height 664
